Goal: Find specific page/section: Find specific page/section

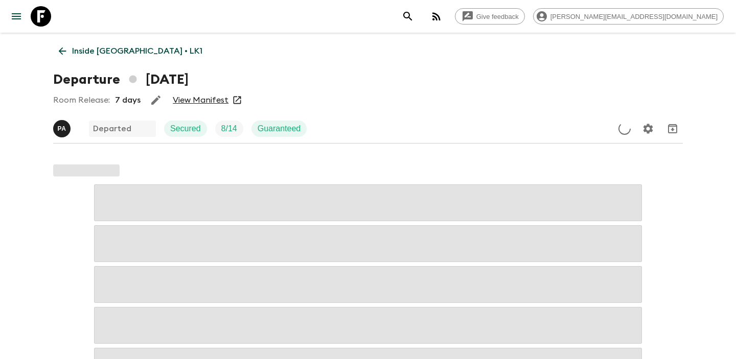
click at [190, 100] on link "View Manifest" at bounding box center [201, 100] width 56 height 10
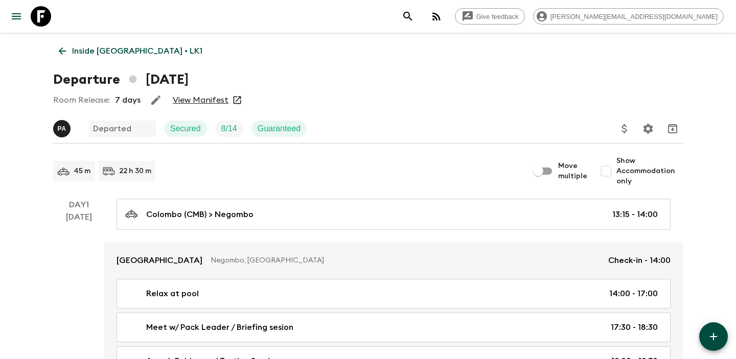
click at [63, 50] on icon at bounding box center [62, 50] width 11 height 11
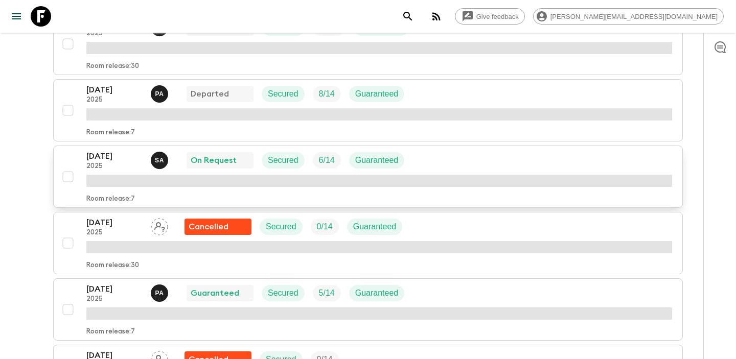
scroll to position [202, 0]
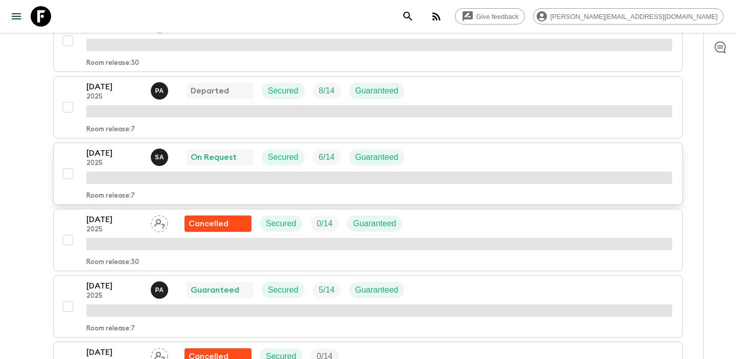
click at [111, 151] on p "[DATE]" at bounding box center [114, 153] width 56 height 12
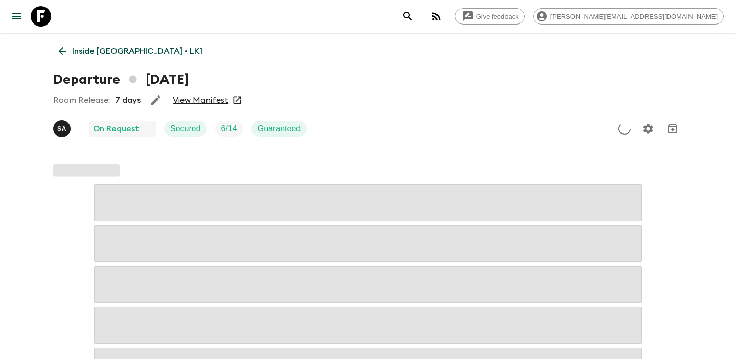
click at [205, 104] on link "View Manifest" at bounding box center [201, 100] width 56 height 10
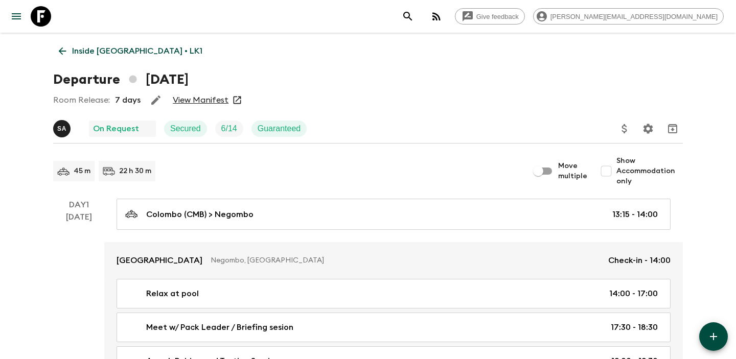
click at [376, 107] on div "Room Release: 7 days View Manifest" at bounding box center [368, 100] width 630 height 20
click at [63, 47] on icon at bounding box center [62, 50] width 11 height 11
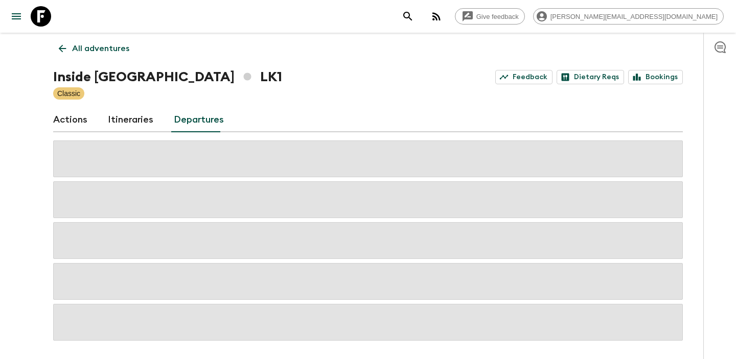
scroll to position [40, 0]
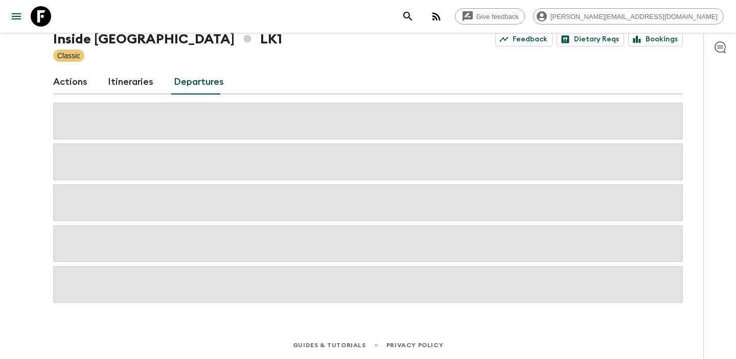
click at [246, 62] on div "Classic" at bounding box center [368, 56] width 630 height 12
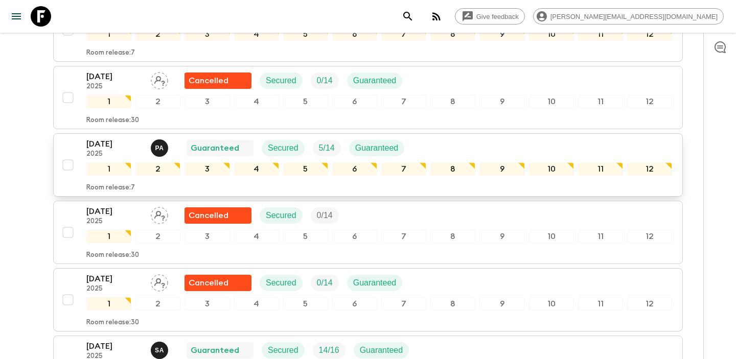
scroll to position [436, 0]
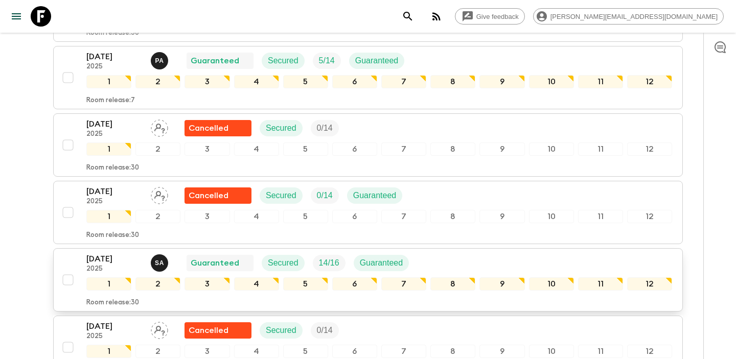
click at [109, 259] on p "[DATE]" at bounding box center [114, 259] width 56 height 12
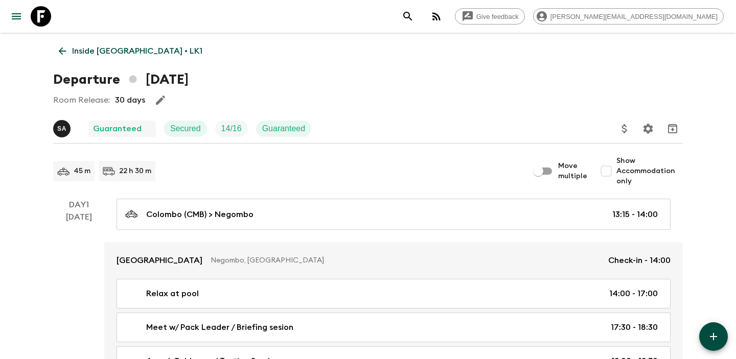
click at [64, 49] on icon at bounding box center [62, 50] width 11 height 11
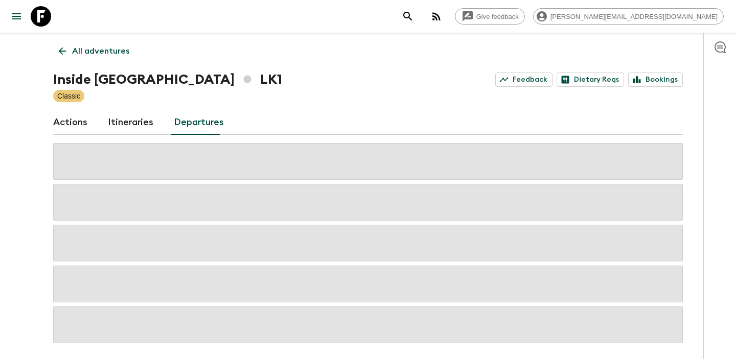
click at [382, 81] on div "Inside [GEOGRAPHIC_DATA] LK1 Feedback Dietary Reqs Bookings" at bounding box center [368, 80] width 630 height 20
